Goal: Task Accomplishment & Management: Use online tool/utility

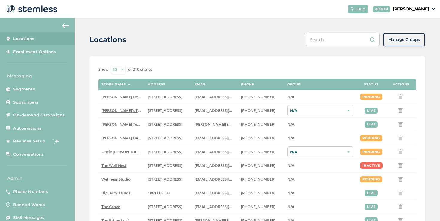
click at [397, 9] on p "[PERSON_NAME]" at bounding box center [410, 9] width 36 height 6
click at [402, 40] on span "Impersonate" at bounding box center [413, 43] width 29 height 6
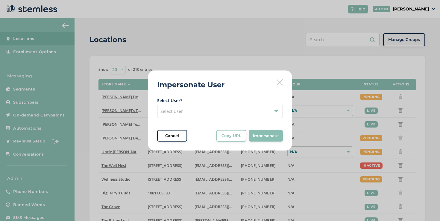
click at [189, 108] on div "Select User" at bounding box center [220, 111] width 126 height 13
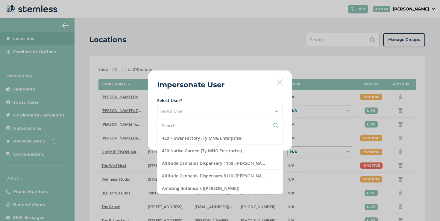
click at [200, 123] on input "text" at bounding box center [220, 126] width 116 height 6
click at [199, 123] on input "text" at bounding box center [220, 126] width 116 height 6
type input "w"
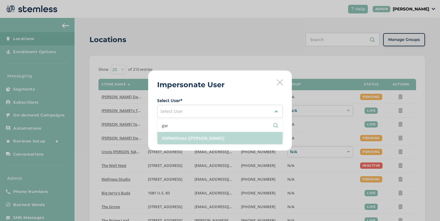
type input "gw"
click at [202, 136] on li "GWWellness ([PERSON_NAME])" at bounding box center [219, 138] width 125 height 12
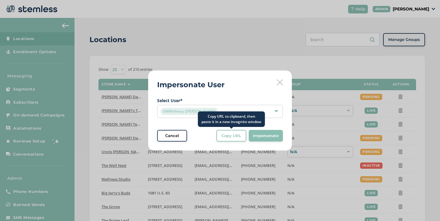
click at [222, 134] on span "Copy URL" at bounding box center [231, 136] width 20 height 6
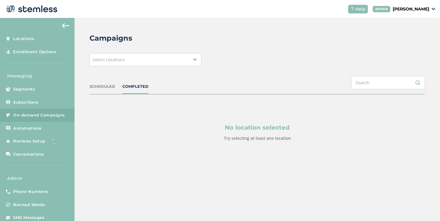
click at [101, 88] on div "SCHEDULED" at bounding box center [102, 87] width 26 height 6
click at [104, 57] on span "Select Locations" at bounding box center [109, 60] width 32 height 6
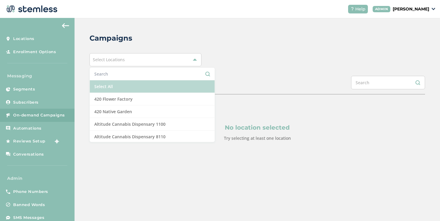
click at [102, 85] on li "Select All" at bounding box center [152, 86] width 125 height 13
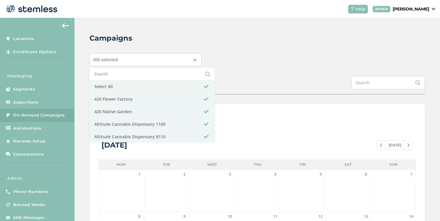
click at [238, 102] on div "Campaigns 200 selected Select All 420 Flower Factory 420 Native Garden Altitude…" at bounding box center [256, 211] width 365 height 387
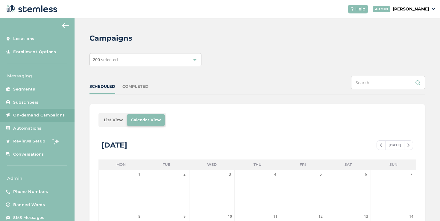
click at [121, 124] on li "List View" at bounding box center [113, 120] width 27 height 12
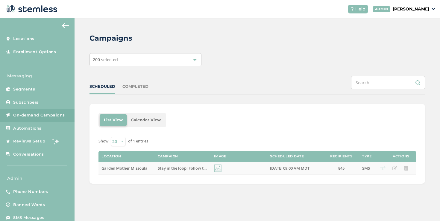
click at [169, 167] on span "Stay in the loop! Follow the link below to see our current specials at Garden M…" at bounding box center [259, 168] width 203 height 5
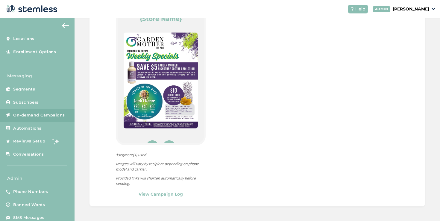
scroll to position [13, 0]
click at [155, 86] on img at bounding box center [161, 81] width 74 height 96
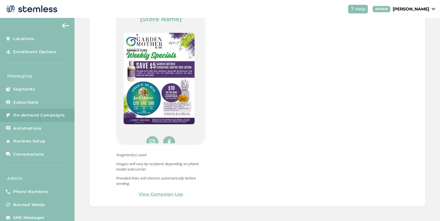
click at [155, 86] on img at bounding box center [159, 79] width 71 height 92
click at [152, 86] on img at bounding box center [159, 79] width 71 height 92
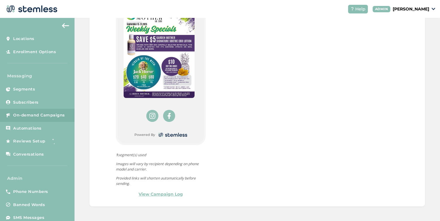
scroll to position [40, 0]
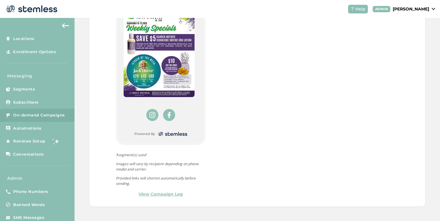
click at [173, 75] on img at bounding box center [159, 52] width 71 height 92
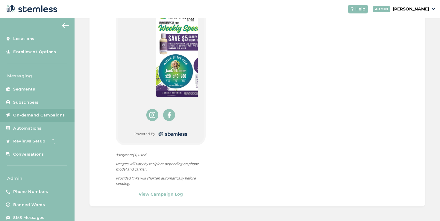
drag, startPoint x: 153, startPoint y: 72, endPoint x: 325, endPoint y: 1, distance: 185.9
click at [0, 0] on div "Help ADMIN Mohammad Alhallaq Locations Enrollment Options Messaging Segments Su…" at bounding box center [220, 110] width 440 height 221
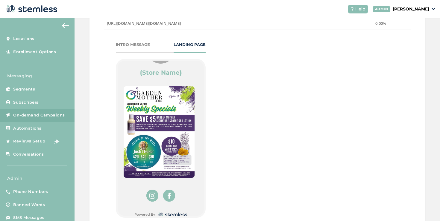
scroll to position [33, 0]
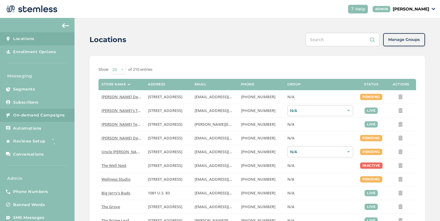
click at [60, 112] on link "On-demand Campaigns" at bounding box center [37, 115] width 74 height 13
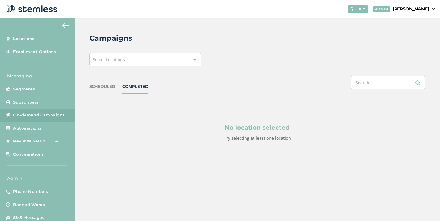
click at [102, 60] on span "Select Locations" at bounding box center [109, 60] width 32 height 6
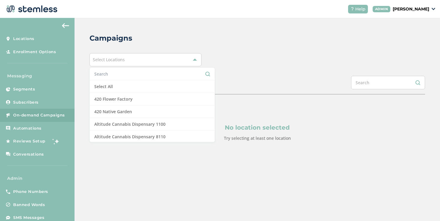
click at [102, 74] on input "text" at bounding box center [152, 74] width 116 height 6
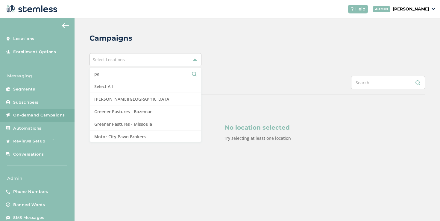
type input "p"
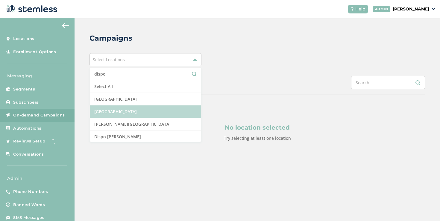
type input "dispo"
click at [114, 107] on li "[GEOGRAPHIC_DATA]" at bounding box center [145, 112] width 111 height 13
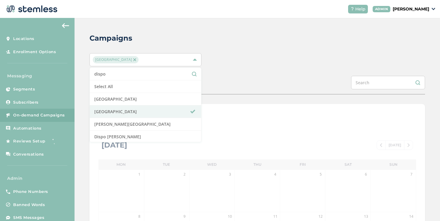
click at [212, 96] on div "Campaigns [GEOGRAPHIC_DATA] South dispo Select All [GEOGRAPHIC_DATA] [GEOGRAPHI…" at bounding box center [256, 211] width 365 height 387
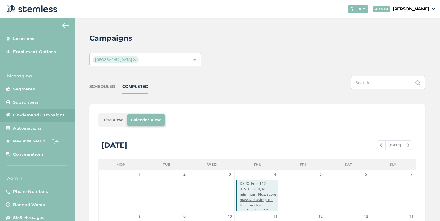
click at [405, 10] on p "[PERSON_NAME]" at bounding box center [410, 9] width 36 height 6
click at [404, 45] on span "Impersonate" at bounding box center [413, 43] width 29 height 6
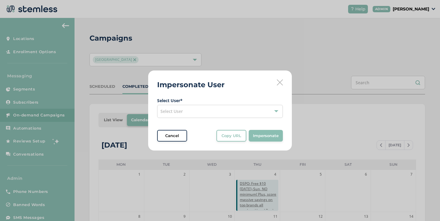
click at [255, 70] on div "Impersonate User Select User * Select User Cancel Copy URL Copy URL to clipboar…" at bounding box center [220, 110] width 440 height 221
click at [284, 82] on div "Impersonate User Select User * Select User Cancel Copy URL Copy URL to clipboar…" at bounding box center [220, 111] width 144 height 80
click at [281, 82] on icon at bounding box center [280, 83] width 6 height 6
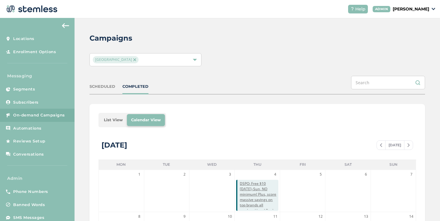
click at [392, 10] on p "[PERSON_NAME]" at bounding box center [410, 9] width 36 height 6
click at [408, 43] on span "Impersonate" at bounding box center [413, 43] width 29 height 6
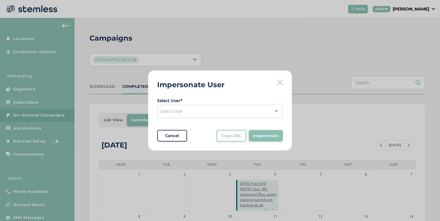
click at [232, 113] on div "Select User" at bounding box center [220, 111] width 126 height 13
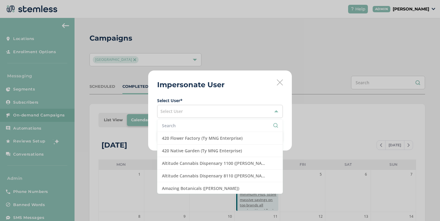
click at [191, 126] on input "text" at bounding box center [220, 126] width 116 height 6
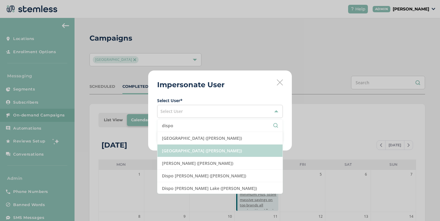
type input "dispo"
click at [173, 149] on li "[GEOGRAPHIC_DATA] ([PERSON_NAME])" at bounding box center [219, 151] width 125 height 13
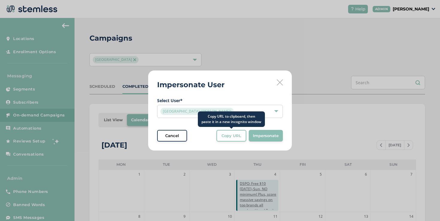
click at [227, 139] on button "Copy URL" at bounding box center [231, 136] width 30 height 12
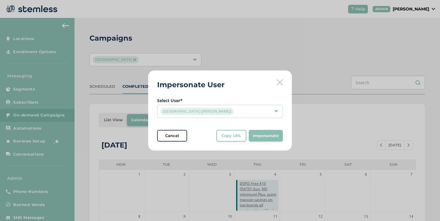
click at [234, 104] on span "Select User * [GEOGRAPHIC_DATA] ([PERSON_NAME])" at bounding box center [220, 108] width 126 height 21
click at [234, 112] on div "[GEOGRAPHIC_DATA] ([PERSON_NAME])" at bounding box center [216, 111] width 113 height 7
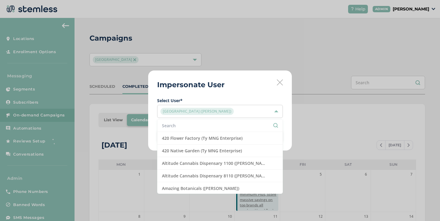
click at [232, 121] on li at bounding box center [219, 126] width 125 height 13
click at [232, 122] on li at bounding box center [219, 126] width 125 height 13
click at [232, 124] on input "text" at bounding box center [220, 126] width 116 height 6
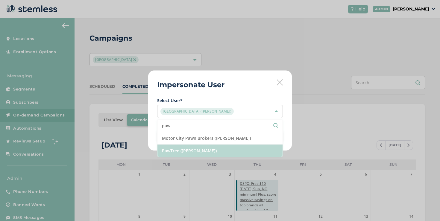
type input "paw"
click at [224, 149] on li "PawTree ([PERSON_NAME])" at bounding box center [219, 151] width 125 height 12
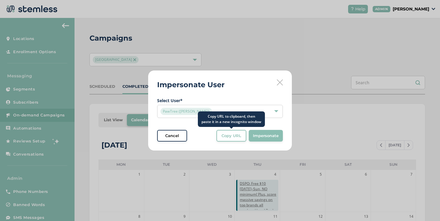
click at [238, 135] on span "Copy URL" at bounding box center [231, 136] width 20 height 6
